Goal: Information Seeking & Learning: Understand process/instructions

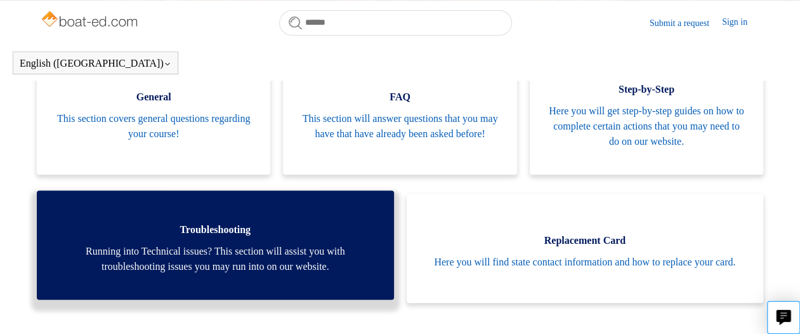
scroll to position [282, 0]
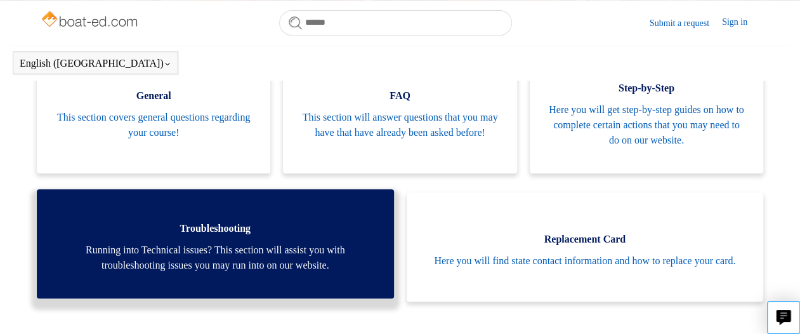
click at [207, 250] on span "Running into Technical issues? This section will assist you with troubleshootin…" at bounding box center [215, 257] width 319 height 30
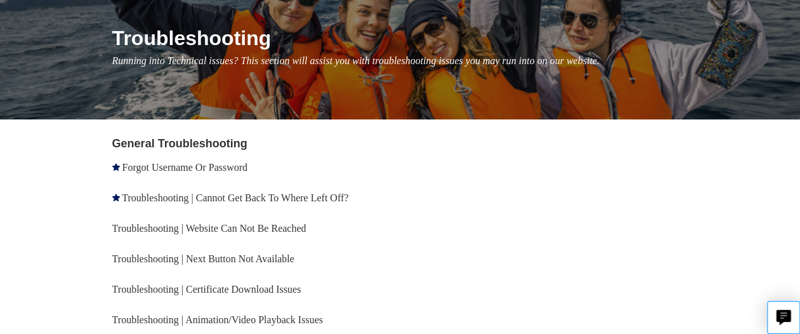
scroll to position [190, 0]
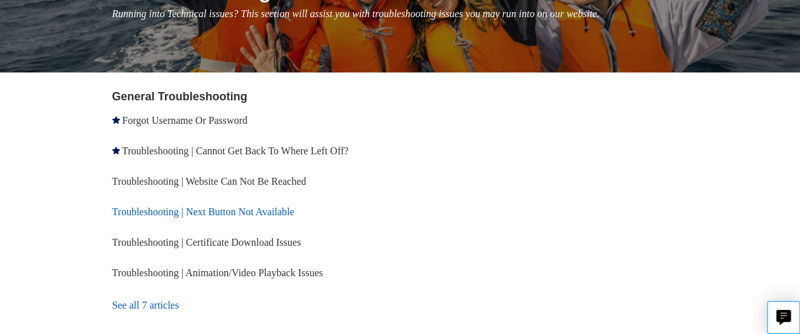
click at [184, 209] on link "Troubleshooting | Next Button Not Available" at bounding box center [203, 211] width 182 height 11
